Goal: Information Seeking & Learning: Learn about a topic

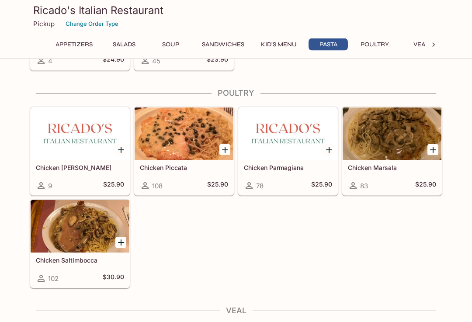
scroll to position [1660, 0]
click at [79, 226] on div at bounding box center [80, 226] width 99 height 52
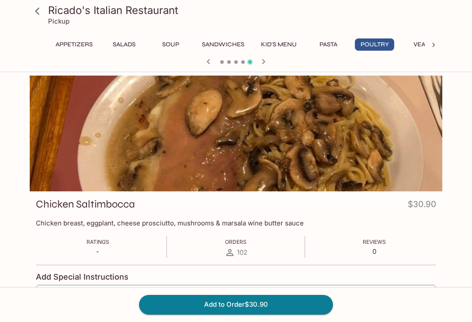
click at [37, 13] on icon at bounding box center [37, 10] width 15 height 15
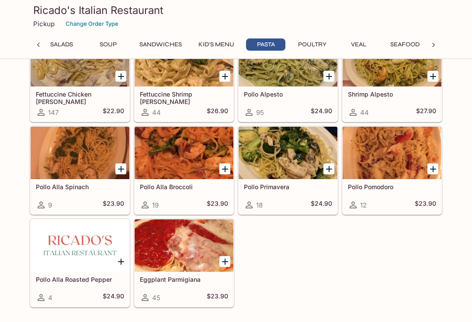
scroll to position [1425, 0]
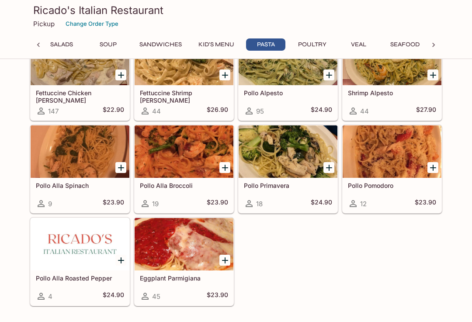
click at [68, 147] on div at bounding box center [80, 151] width 99 height 52
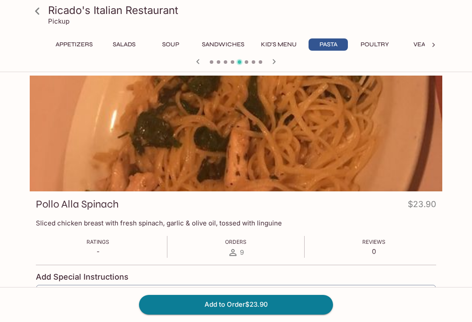
click at [41, 12] on icon at bounding box center [37, 10] width 15 height 15
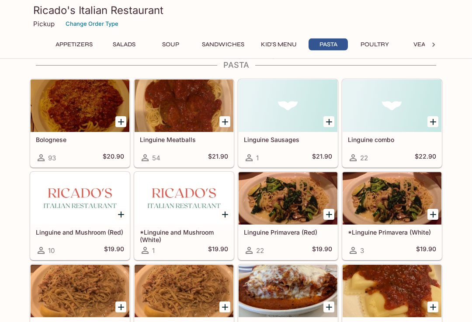
scroll to position [1008, 0]
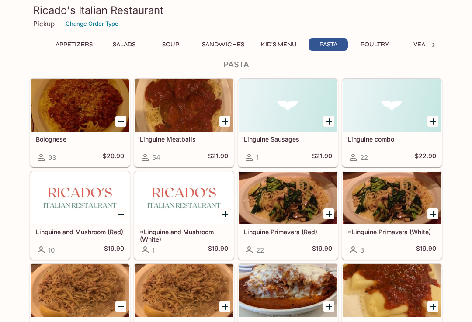
click at [290, 200] on div at bounding box center [287, 198] width 99 height 52
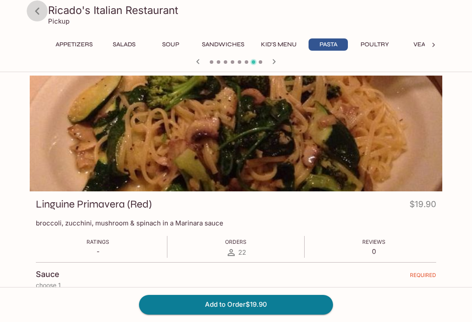
click at [36, 17] on icon at bounding box center [37, 10] width 15 height 15
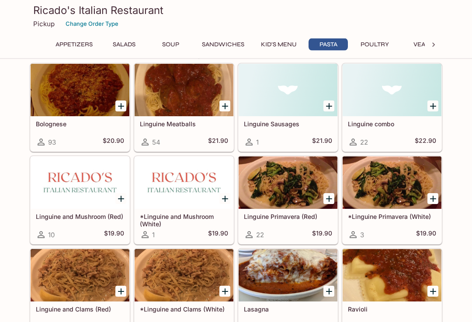
scroll to position [1024, 0]
click at [389, 190] on div at bounding box center [391, 182] width 99 height 52
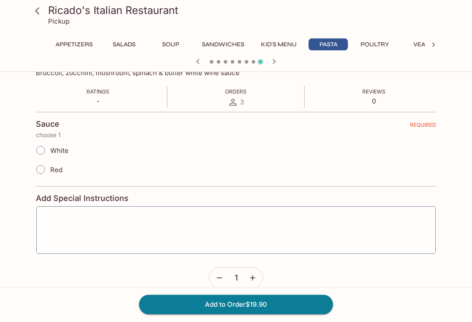
scroll to position [150, 0]
click at [37, 13] on icon at bounding box center [37, 10] width 15 height 15
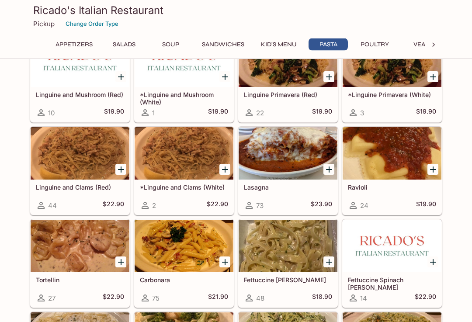
scroll to position [1146, 0]
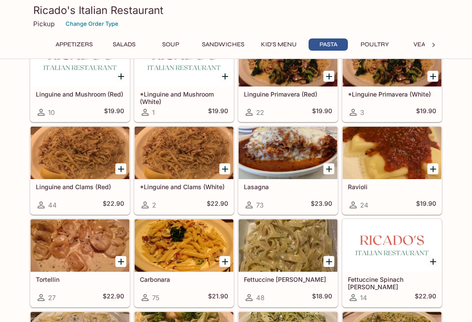
click at [184, 245] on div at bounding box center [184, 245] width 99 height 52
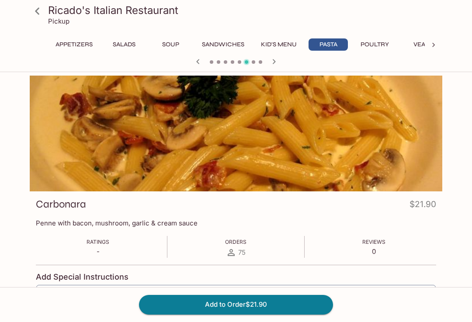
click at [38, 13] on icon at bounding box center [37, 10] width 15 height 15
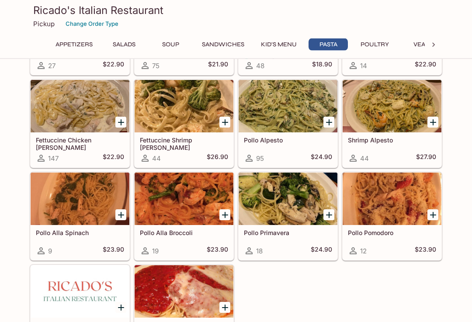
scroll to position [1378, 0]
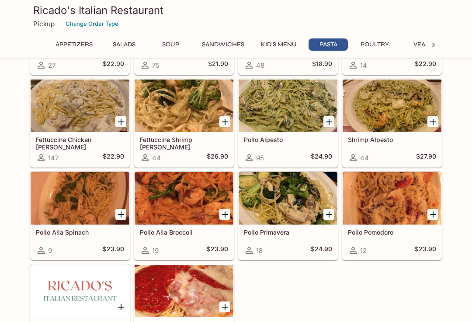
click at [397, 198] on div at bounding box center [391, 198] width 99 height 52
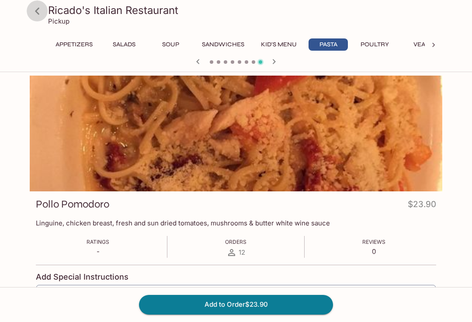
click at [38, 15] on icon at bounding box center [37, 10] width 15 height 15
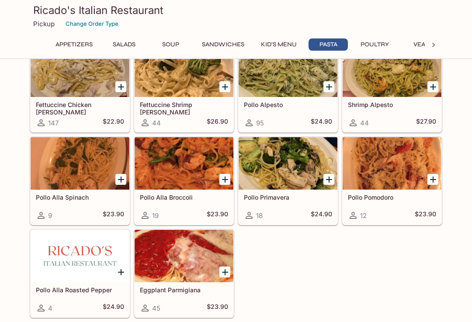
scroll to position [1412, 0]
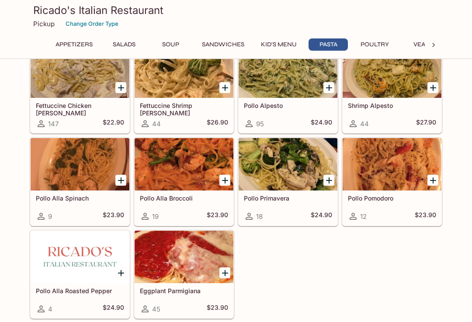
click at [279, 162] on div at bounding box center [287, 164] width 99 height 52
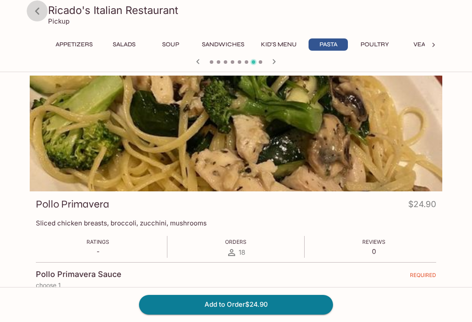
click at [37, 13] on icon at bounding box center [37, 10] width 4 height 7
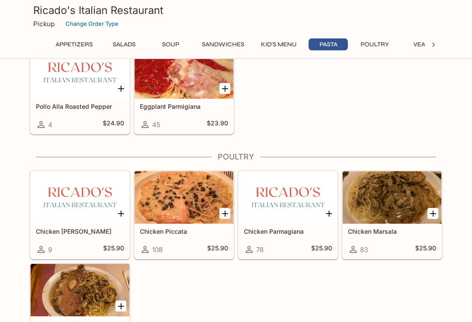
scroll to position [1598, 0]
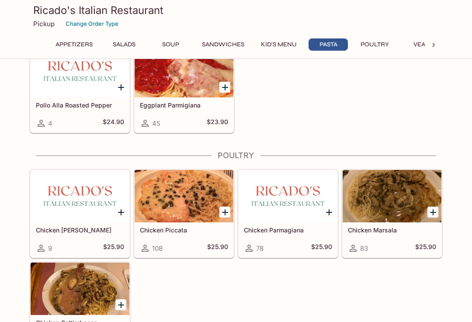
click at [74, 213] on div at bounding box center [80, 196] width 99 height 52
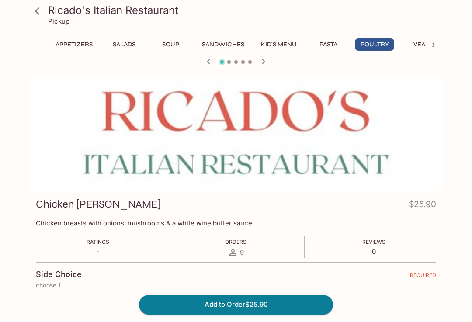
click at [41, 15] on icon at bounding box center [37, 10] width 15 height 15
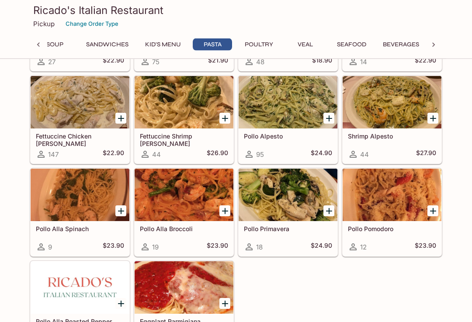
scroll to position [1382, 0]
